Goal: Navigation & Orientation: Find specific page/section

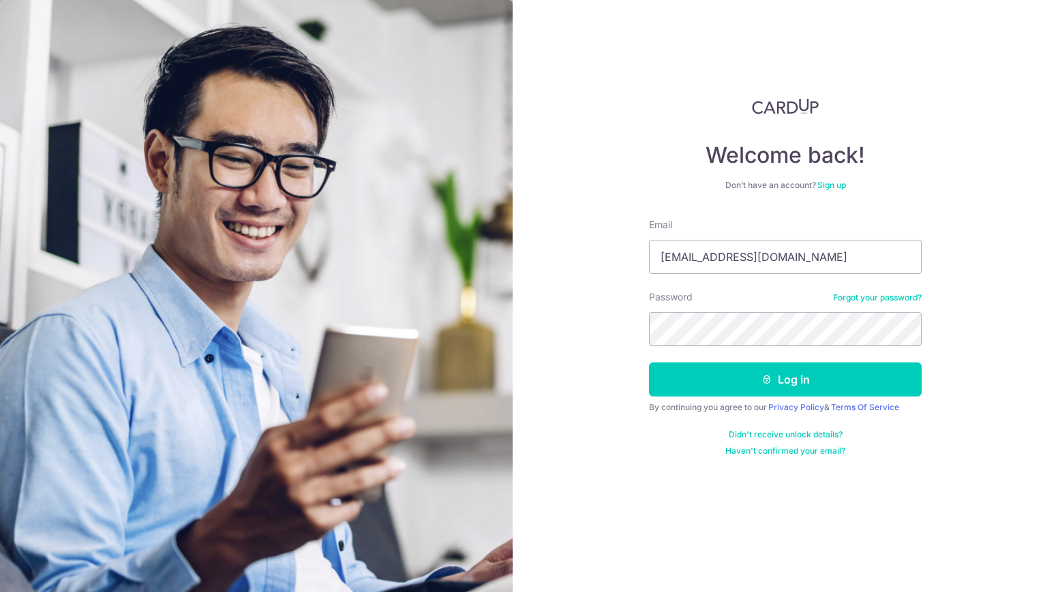
click at [742, 380] on button "Log in" at bounding box center [785, 380] width 273 height 34
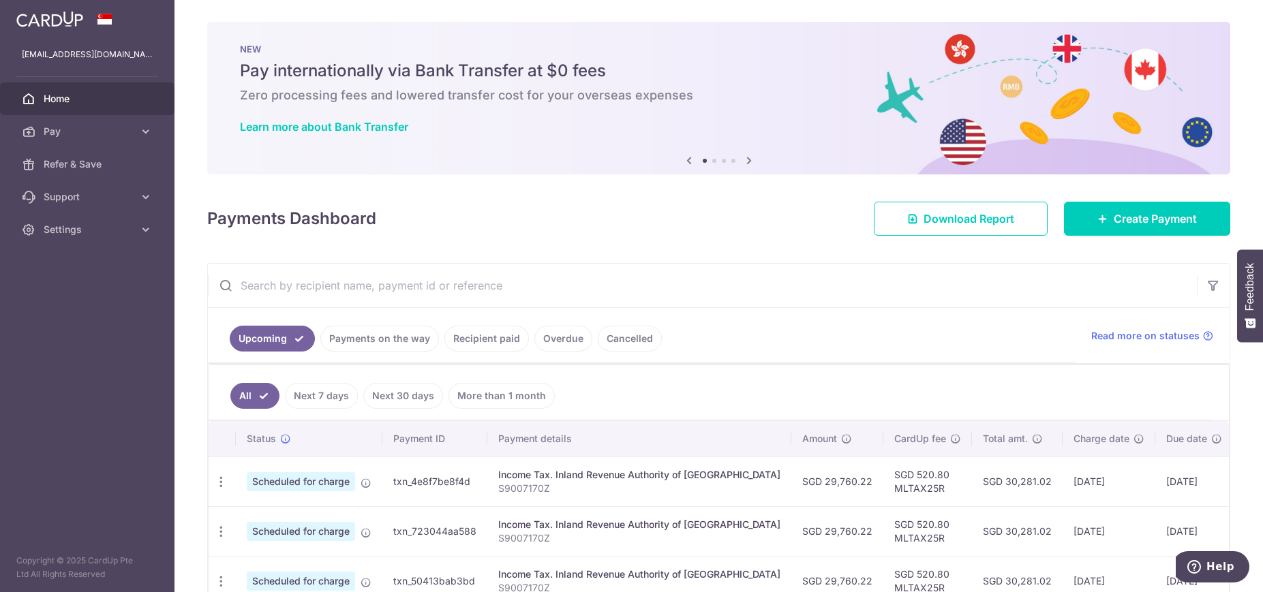
click at [746, 159] on icon at bounding box center [749, 160] width 16 height 17
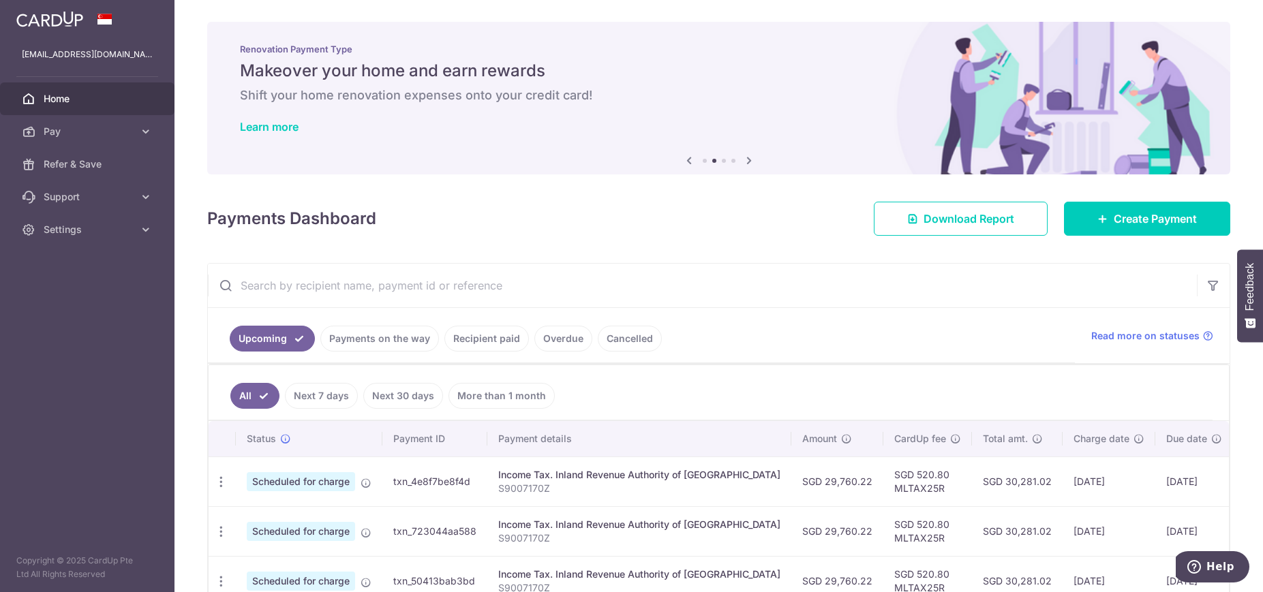
click at [746, 159] on icon at bounding box center [749, 160] width 16 height 17
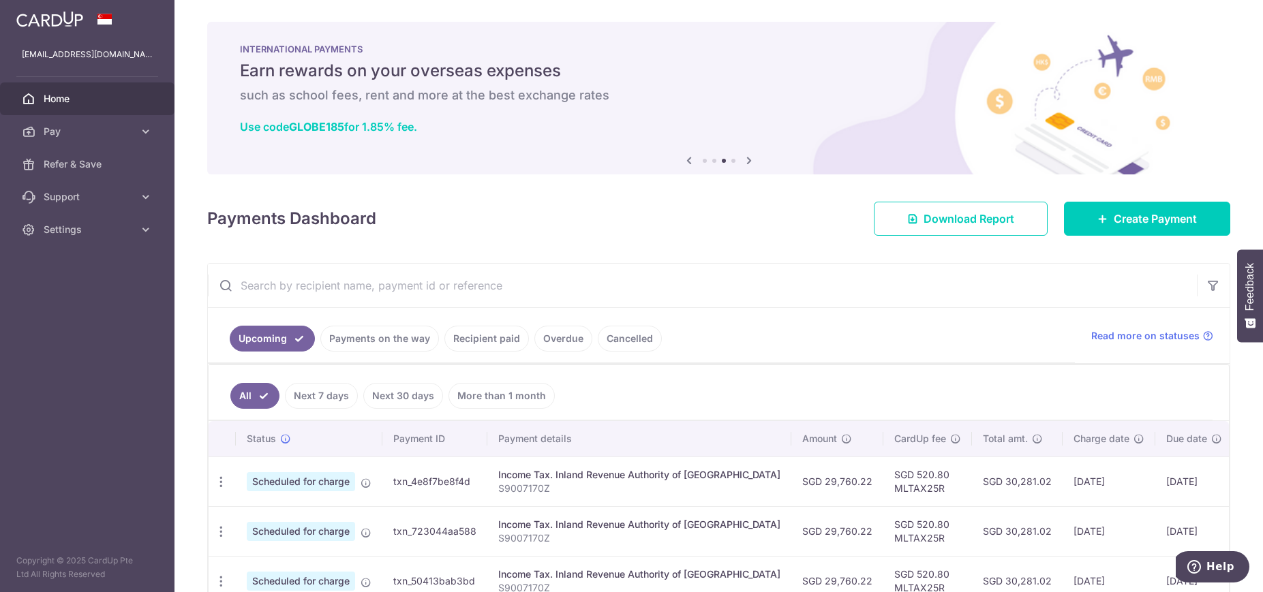
click at [746, 159] on icon at bounding box center [749, 160] width 16 height 17
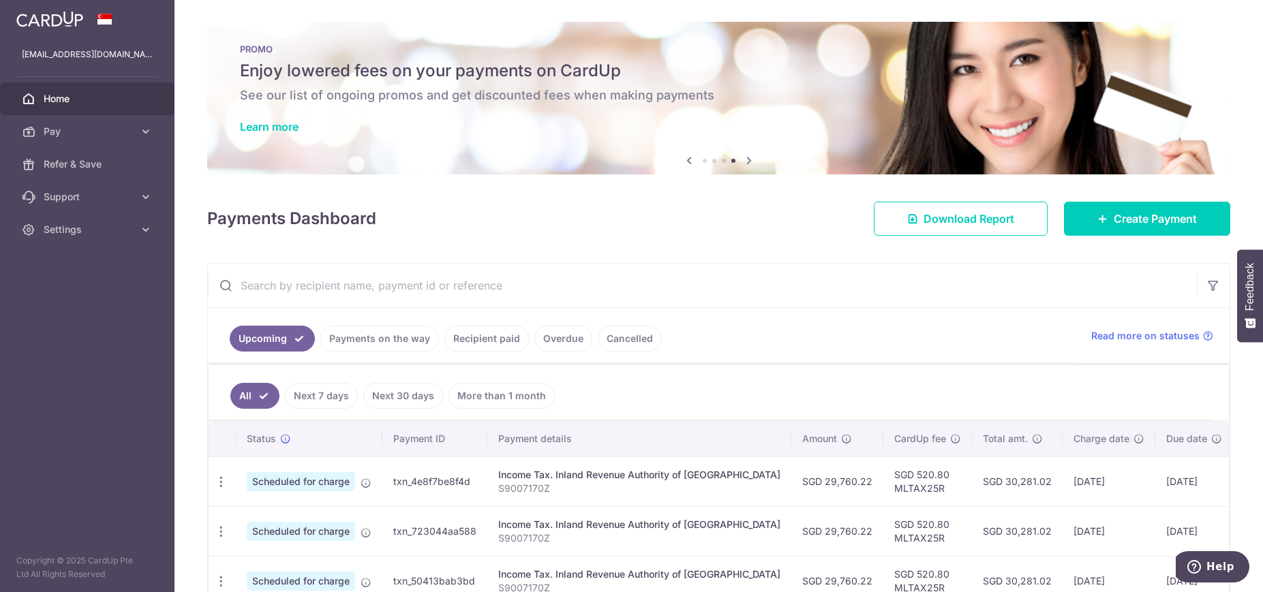
click at [746, 159] on icon at bounding box center [749, 160] width 16 height 17
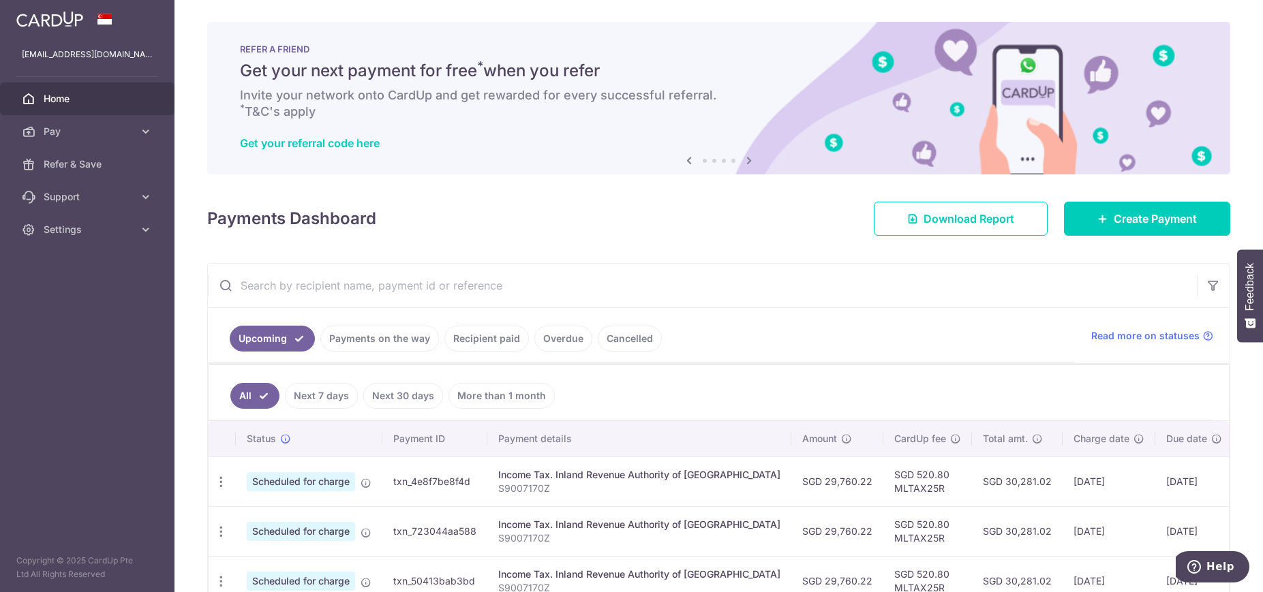
click at [746, 159] on icon at bounding box center [749, 160] width 16 height 17
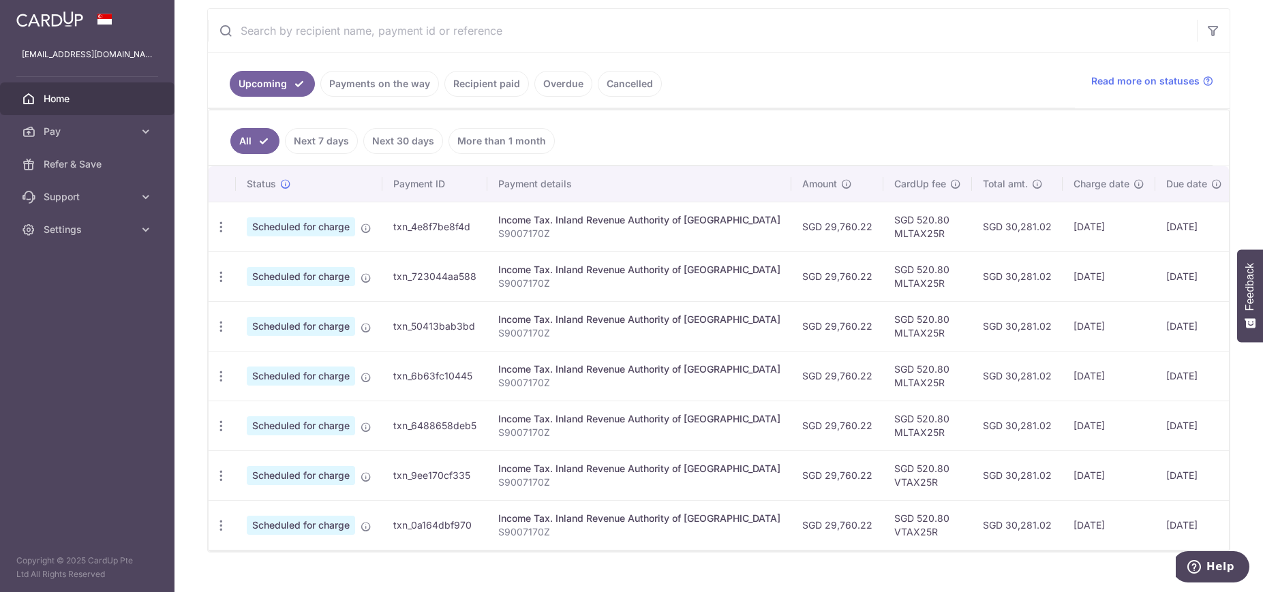
scroll to position [273, 0]
